Goal: Find specific page/section: Find specific page/section

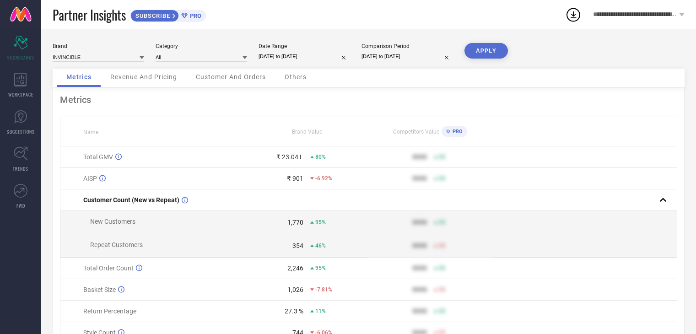
scroll to position [50, 0]
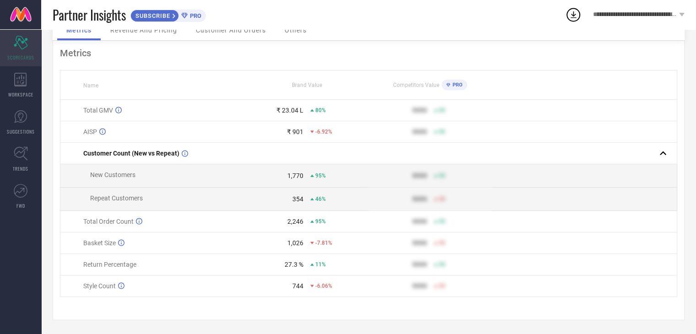
click at [24, 43] on icon "Scorecard" at bounding box center [21, 43] width 14 height 14
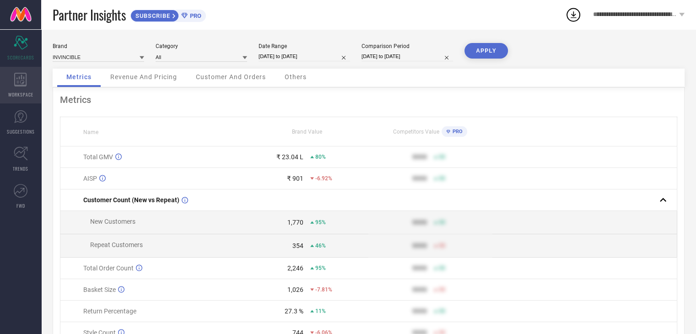
click at [18, 79] on icon at bounding box center [20, 80] width 13 height 14
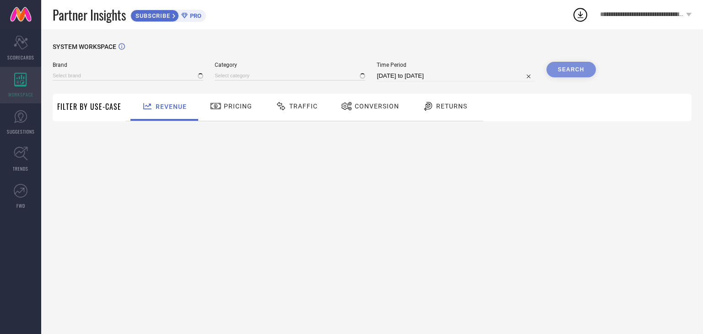
type input "INVINCIBLE"
type input "All"
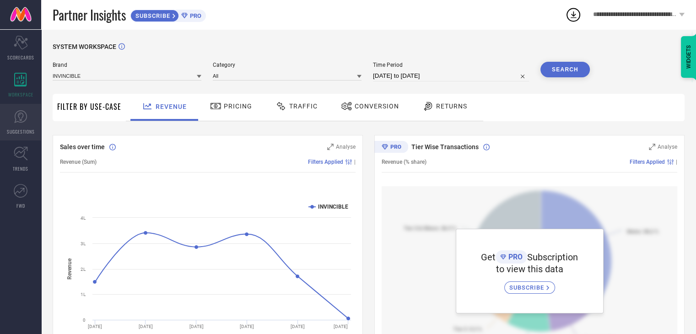
click at [29, 120] on link "SUGGESTIONS" at bounding box center [20, 122] width 41 height 37
